Goal: Navigation & Orientation: Find specific page/section

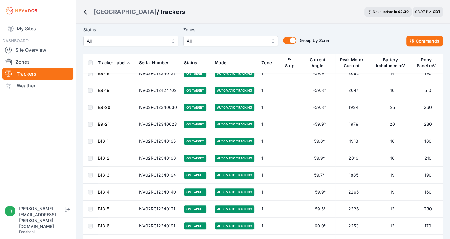
scroll to position [398, 0]
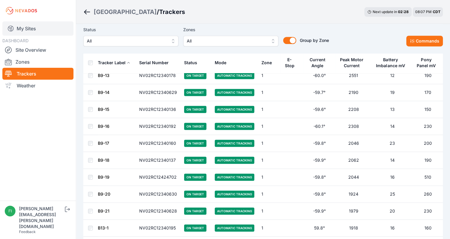
click at [53, 32] on link "My Sites" at bounding box center [37, 28] width 71 height 14
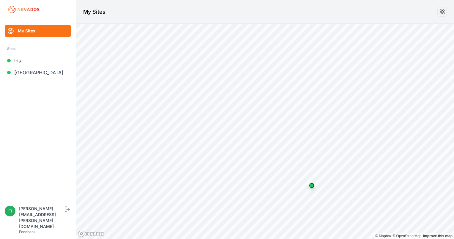
drag, startPoint x: 60, startPoint y: 141, endPoint x: 74, endPoint y: 141, distance: 13.7
click at [60, 141] on ul "My Sites Sites Iris [GEOGRAPHIC_DATA]" at bounding box center [38, 113] width 62 height 176
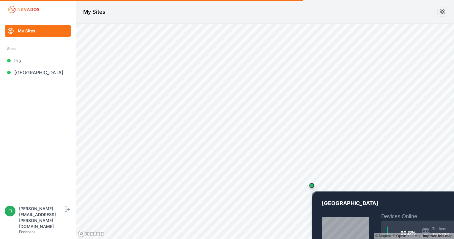
click at [312, 189] on div "Map marker" at bounding box center [312, 185] width 12 height 12
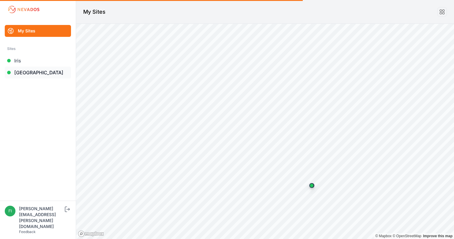
click at [31, 68] on link "[GEOGRAPHIC_DATA]" at bounding box center [38, 73] width 66 height 12
click at [46, 77] on link "[GEOGRAPHIC_DATA]" at bounding box center [38, 73] width 66 height 12
click at [41, 69] on link "[GEOGRAPHIC_DATA]" at bounding box center [38, 73] width 66 height 12
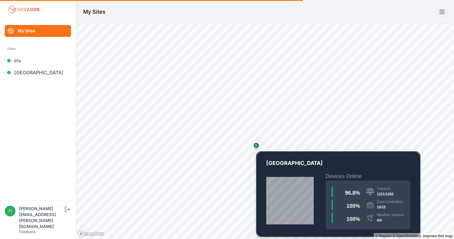
click at [256, 149] on div "Map marker" at bounding box center [256, 145] width 12 height 12
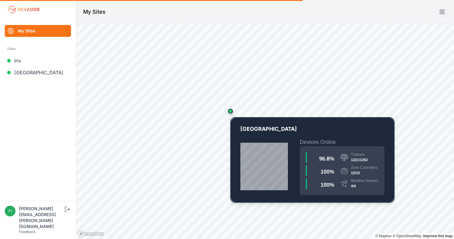
drag, startPoint x: 254, startPoint y: 146, endPoint x: 229, endPoint y: 112, distance: 42.9
click at [229, 112] on div "Map marker" at bounding box center [230, 111] width 5 height 5
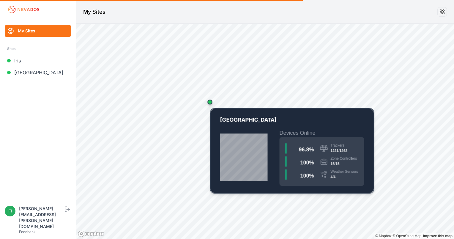
drag, startPoint x: 229, startPoint y: 112, endPoint x: 207, endPoint y: 102, distance: 23.8
click at [207, 102] on div "Map marker" at bounding box center [209, 102] width 5 height 5
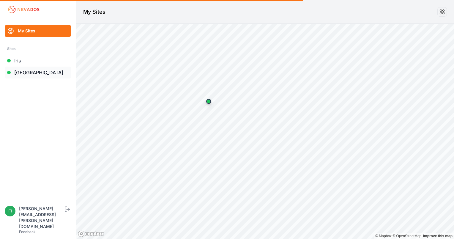
click at [32, 73] on link "[GEOGRAPHIC_DATA]" at bounding box center [38, 73] width 66 height 12
click at [32, 29] on link "My Sites" at bounding box center [38, 31] width 66 height 12
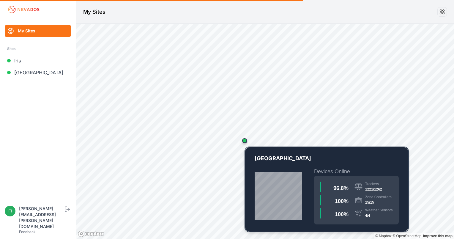
click at [245, 143] on div "Map marker" at bounding box center [245, 141] width 12 height 12
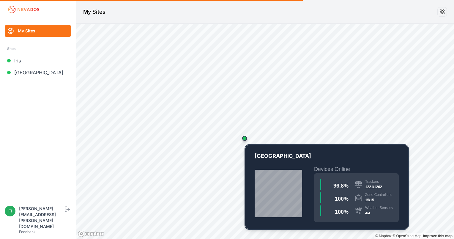
click at [245, 138] on div "Map marker" at bounding box center [244, 138] width 5 height 5
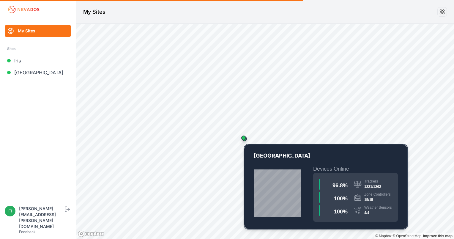
click at [245, 138] on div "Map marker" at bounding box center [243, 138] width 5 height 5
click at [245, 138] on div "Map marker" at bounding box center [244, 138] width 12 height 12
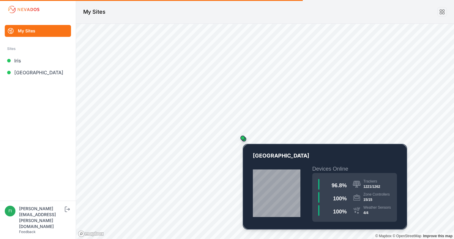
click at [245, 138] on div "Map marker" at bounding box center [243, 138] width 12 height 12
